Goal: Task Accomplishment & Management: Manage account settings

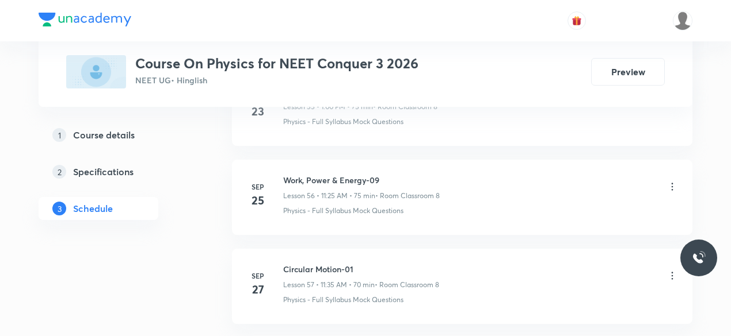
scroll to position [5572, 0]
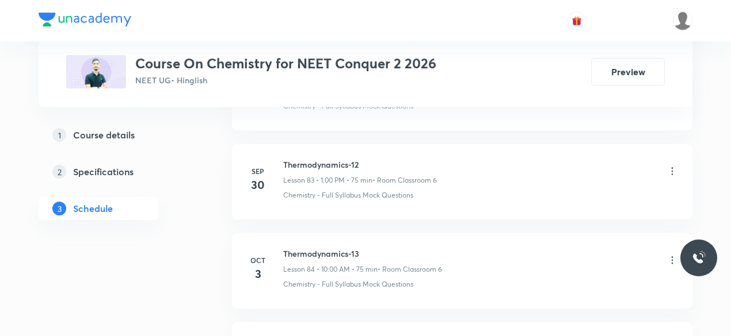
scroll to position [8129, 0]
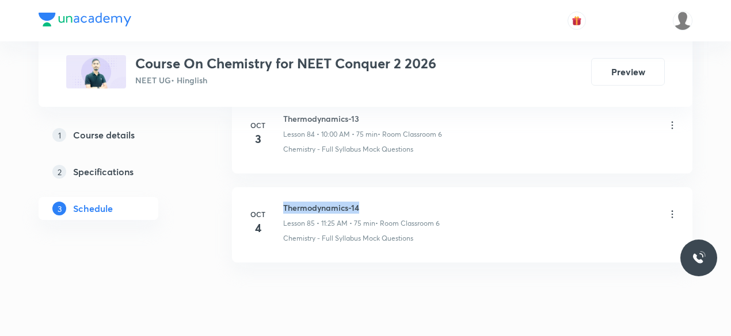
drag, startPoint x: 283, startPoint y: 171, endPoint x: 364, endPoint y: 171, distance: 81.1
click at [364, 202] on h6 "Thermodynamics-14" at bounding box center [361, 208] width 156 height 12
copy h6 "Thermodynamics-14"
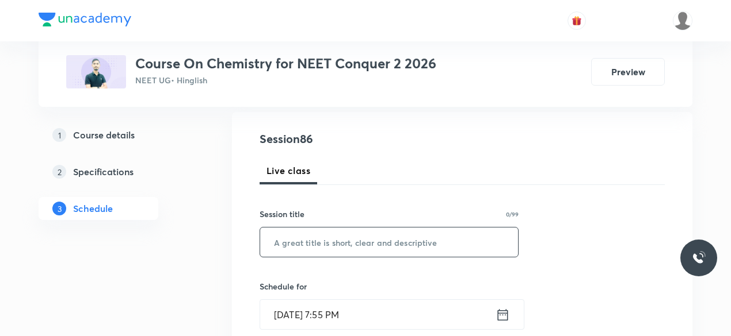
scroll to position [119, 0]
click at [318, 242] on input "text" at bounding box center [389, 241] width 258 height 29
paste input "Thermodynamics-14"
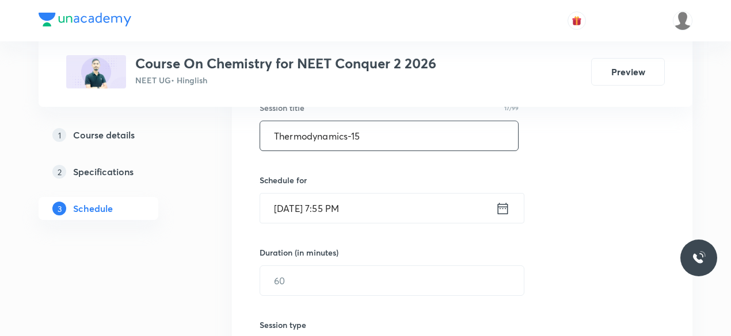
scroll to position [225, 0]
type input "Thermodynamics-15"
click at [503, 210] on icon at bounding box center [502, 208] width 14 height 16
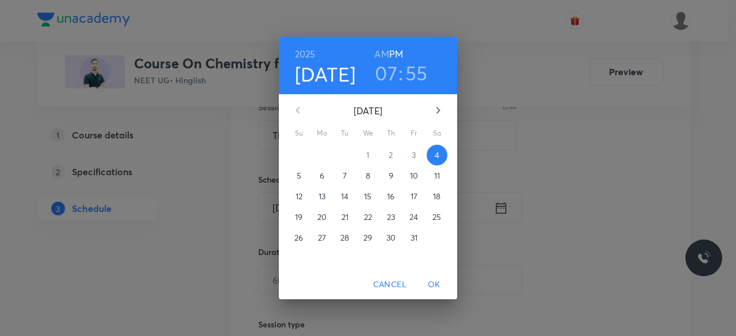
click at [300, 177] on p "5" at bounding box center [299, 176] width 5 height 12
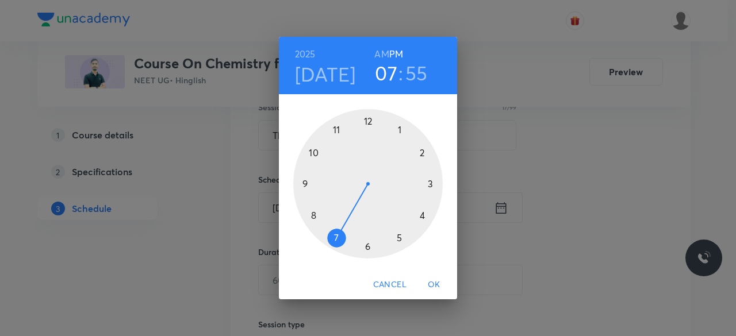
click at [337, 130] on div at bounding box center [368, 184] width 150 height 150
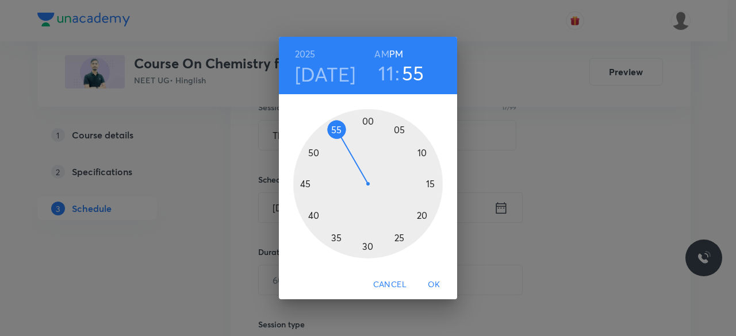
click at [367, 120] on div at bounding box center [368, 184] width 150 height 150
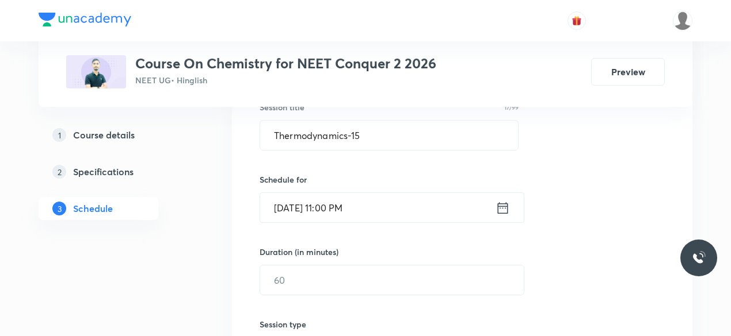
click at [504, 209] on icon at bounding box center [502, 208] width 14 height 16
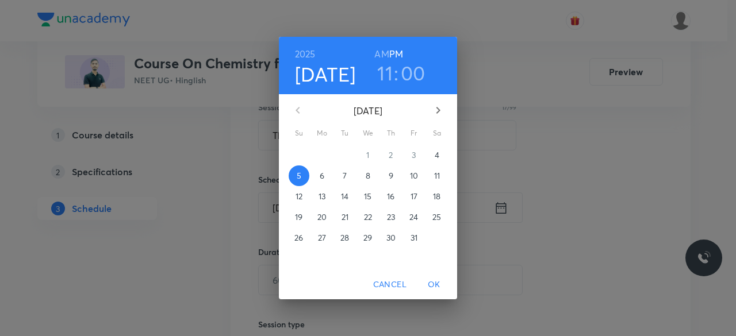
click at [385, 53] on h6 "AM" at bounding box center [381, 54] width 14 height 16
click at [436, 286] on span "OK" at bounding box center [434, 285] width 28 height 14
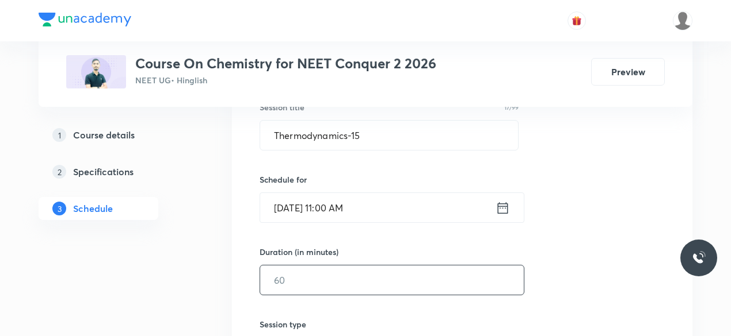
click at [288, 280] on input "text" at bounding box center [391, 280] width 263 height 29
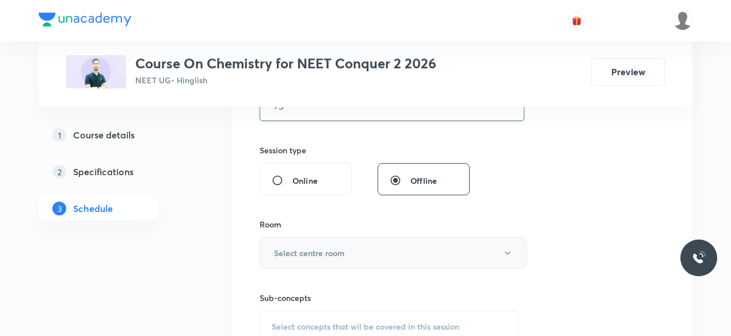
scroll to position [400, 0]
type input "75"
click at [292, 248] on h6 "Select centre room" at bounding box center [309, 253] width 71 height 12
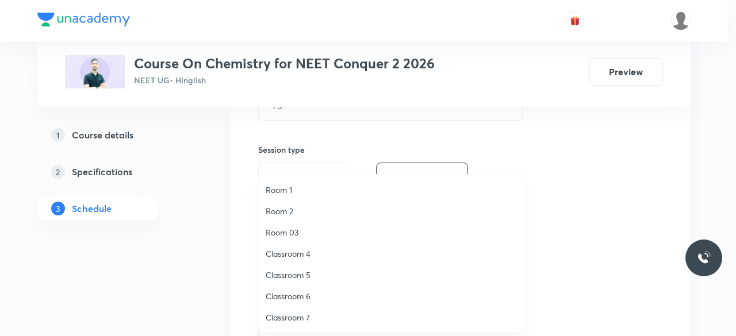
click at [305, 293] on span "Classroom 6" at bounding box center [392, 296] width 252 height 12
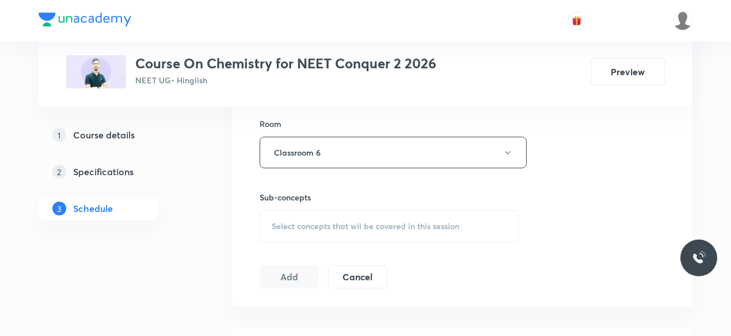
scroll to position [510, 0]
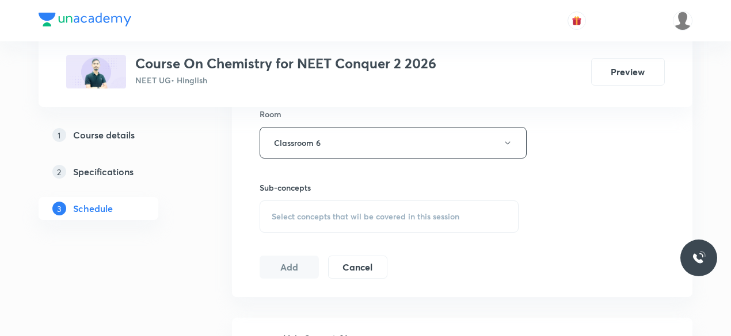
click at [269, 210] on div "Select concepts that wil be covered in this session" at bounding box center [388, 217] width 259 height 32
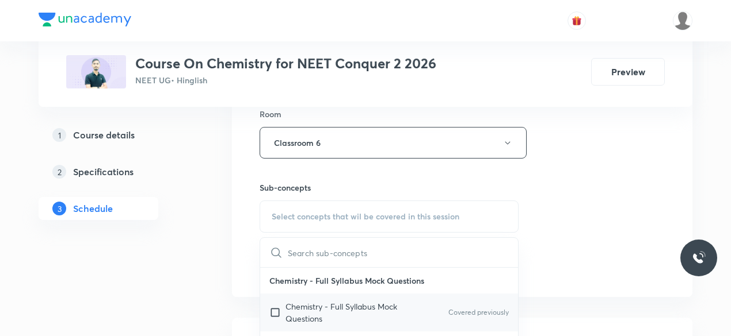
click at [273, 312] on input "checkbox" at bounding box center [277, 313] width 16 height 24
checkbox input "true"
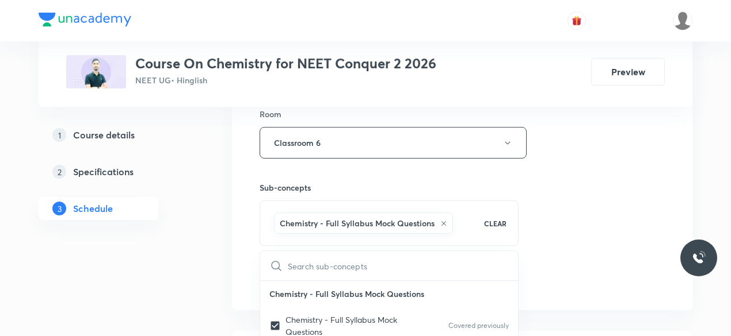
click at [240, 240] on div "Session 86 Live class Session title 17/99 Thermodynamics-15 ​ Schedule for Oct …" at bounding box center [462, 15] width 460 height 590
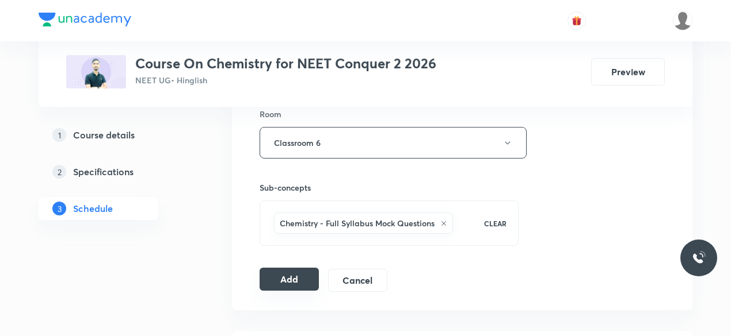
click at [278, 278] on button "Add" at bounding box center [288, 279] width 59 height 23
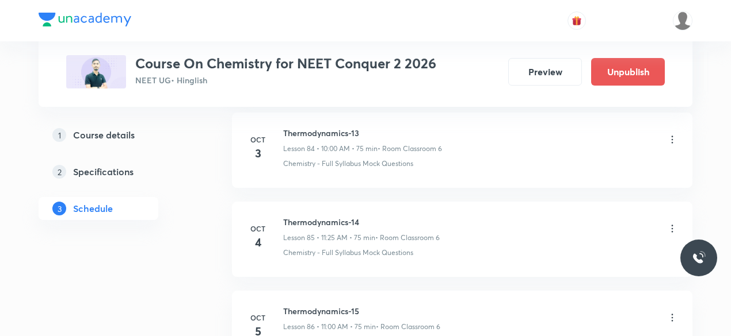
scroll to position [7585, 0]
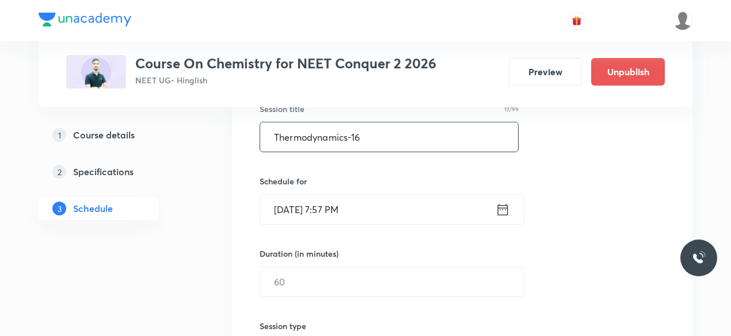
scroll to position [224, 0]
type input "Thermodynamics-16"
click at [504, 210] on icon at bounding box center [502, 209] width 14 height 16
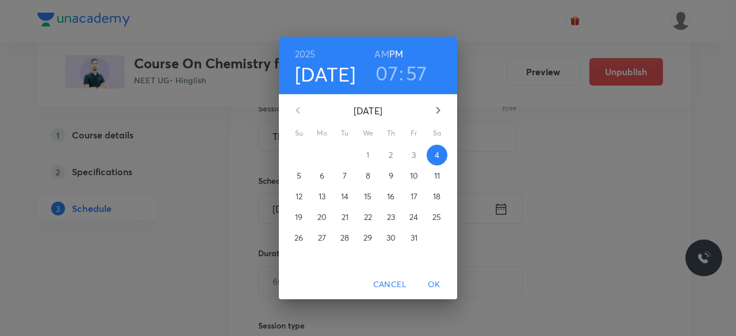
click at [296, 178] on span "5" at bounding box center [299, 176] width 21 height 12
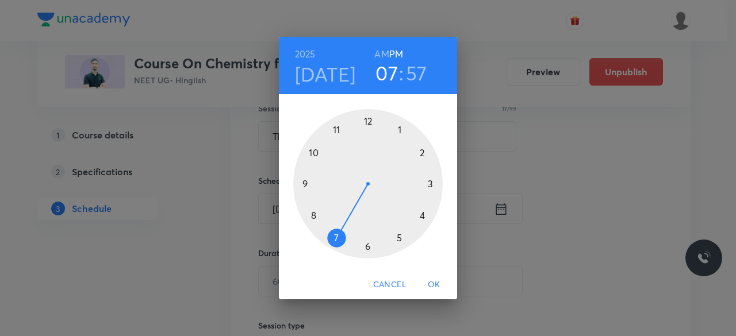
click at [367, 121] on div at bounding box center [368, 184] width 150 height 150
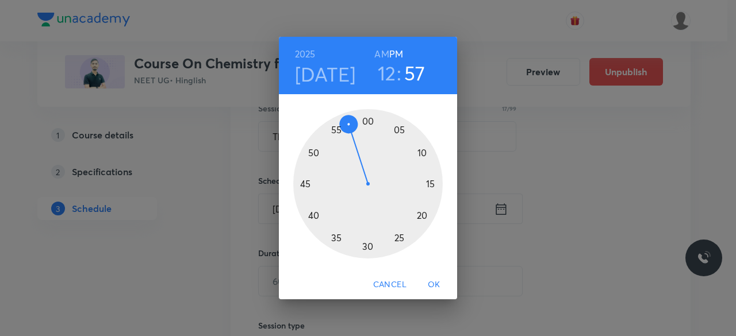
click at [367, 247] on div at bounding box center [368, 184] width 150 height 150
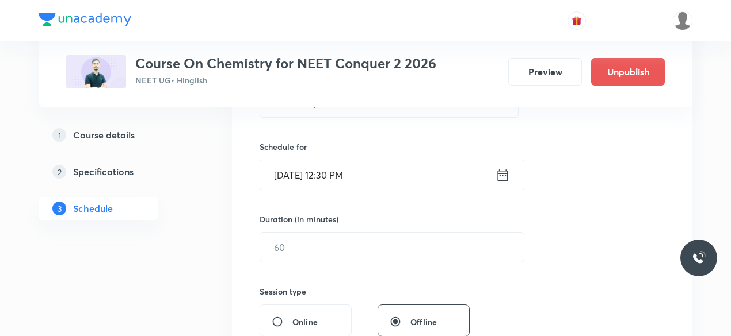
scroll to position [270, 0]
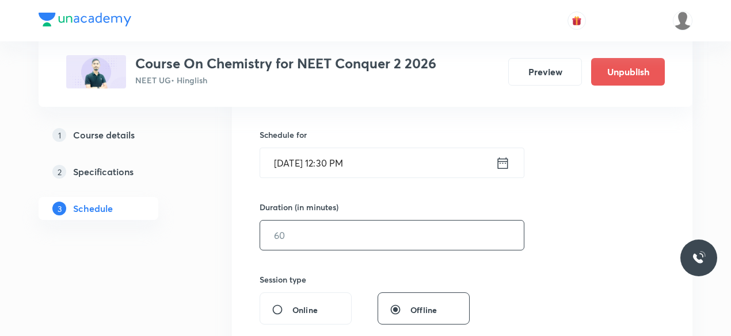
click at [297, 235] on input "text" at bounding box center [391, 235] width 263 height 29
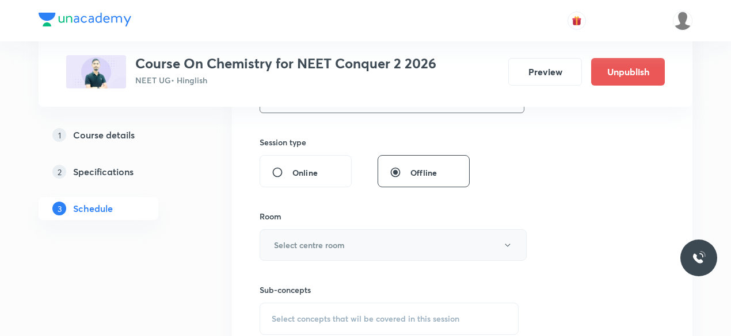
scroll to position [410, 0]
type input "75"
click at [281, 237] on h6 "Select centre room" at bounding box center [309, 242] width 71 height 12
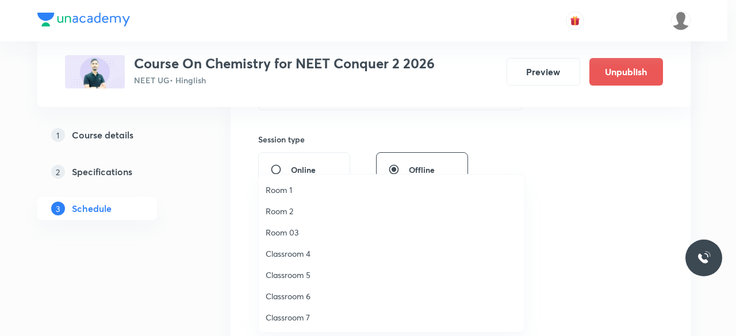
click at [304, 297] on span "Classroom 6" at bounding box center [392, 296] width 252 height 12
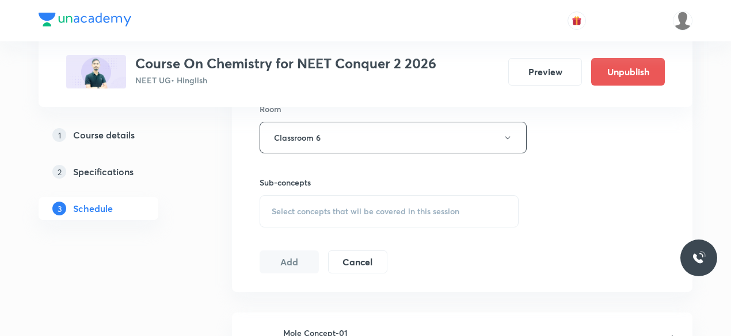
scroll to position [522, 0]
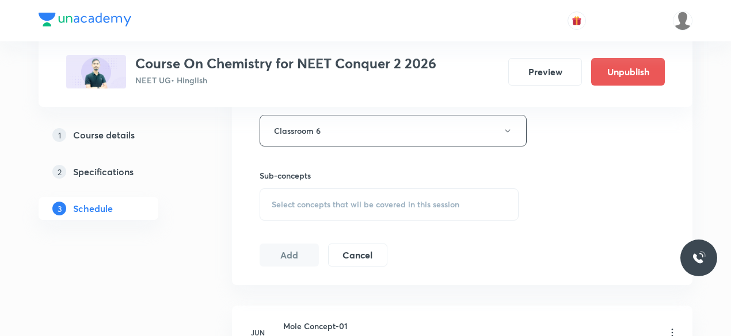
click at [272, 202] on span "Select concepts that wil be covered in this session" at bounding box center [365, 204] width 188 height 9
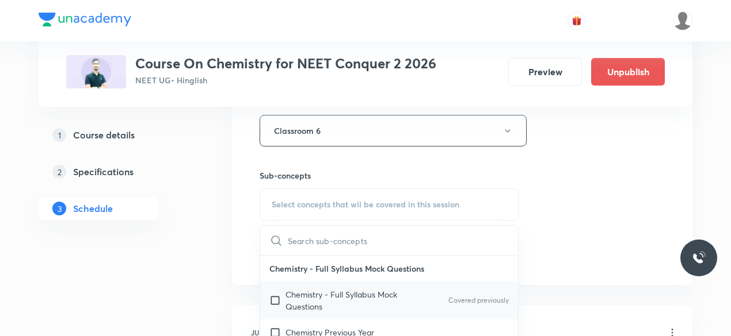
click at [274, 297] on input "checkbox" at bounding box center [277, 301] width 16 height 24
checkbox input "true"
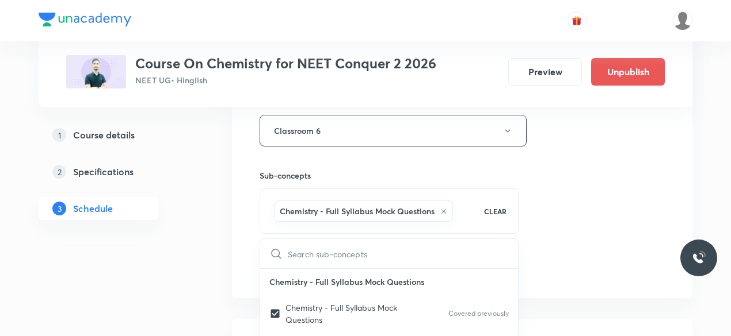
click at [249, 251] on div "Session 87 Live class Session title 17/99 Thermodynamics-16 ​ Schedule for [DAT…" at bounding box center [462, 3] width 460 height 590
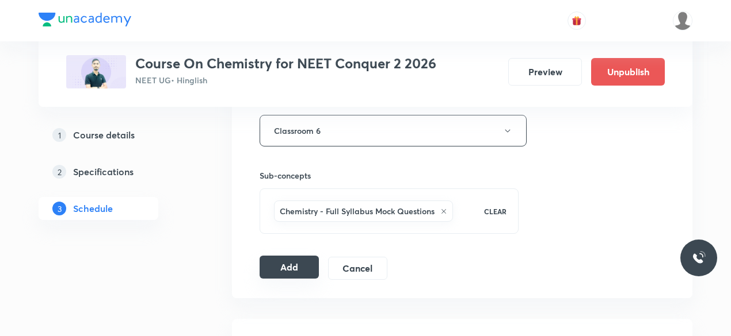
click at [288, 267] on button "Add" at bounding box center [288, 267] width 59 height 23
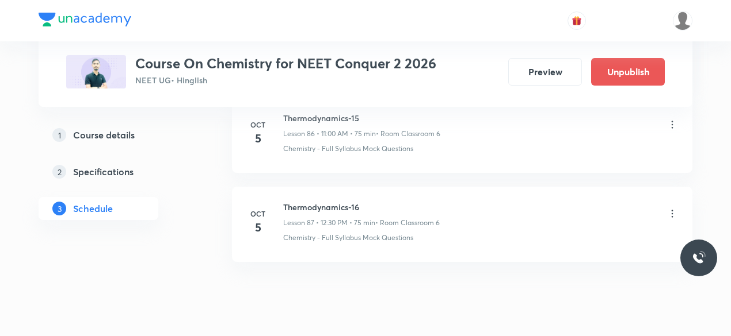
scroll to position [7780, 0]
